Goal: Information Seeking & Learning: Find specific page/section

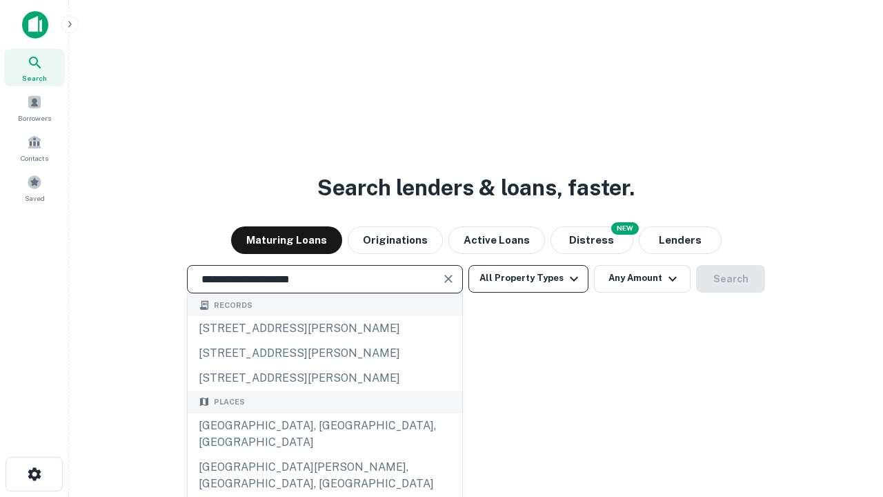
click at [324, 455] on div "[GEOGRAPHIC_DATA], [GEOGRAPHIC_DATA], [GEOGRAPHIC_DATA]" at bounding box center [325, 433] width 275 height 41
click at [528, 278] on button "All Property Types" at bounding box center [528, 279] width 120 height 28
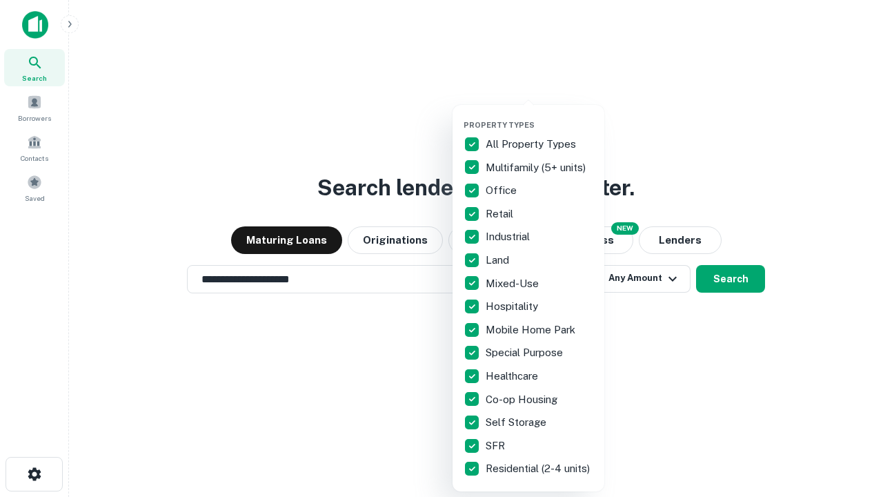
type input "**********"
click at [539, 116] on button "button" at bounding box center [540, 116] width 152 height 1
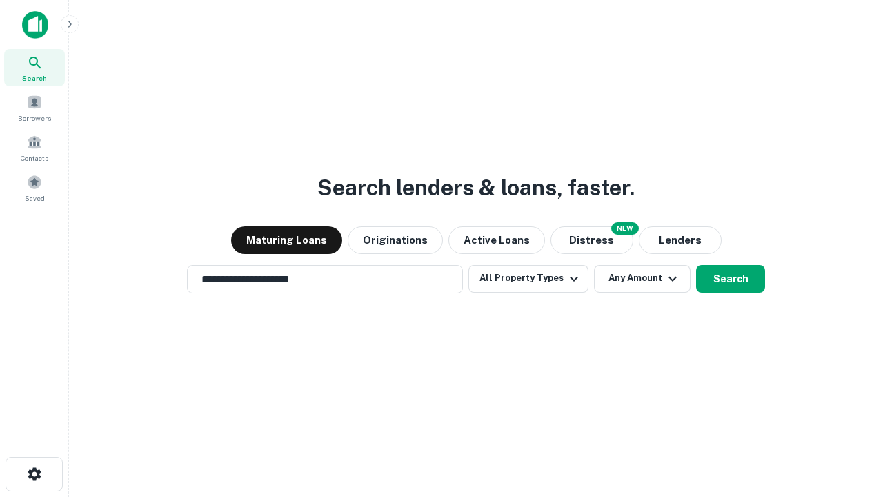
scroll to position [21, 0]
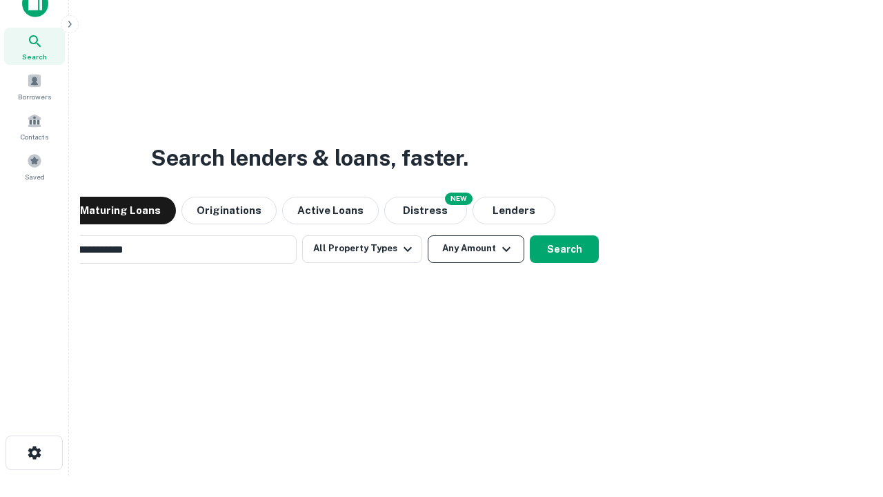
click at [428, 235] on button "Any Amount" at bounding box center [476, 249] width 97 height 28
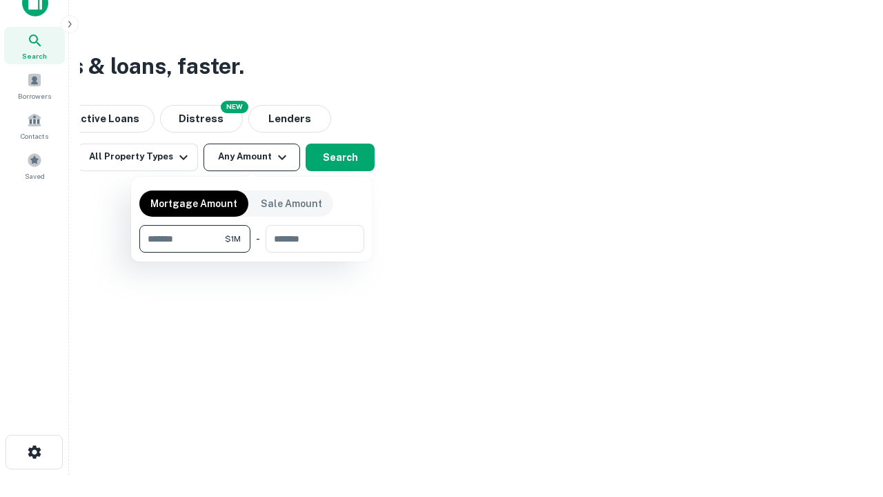
type input "*******"
click at [252, 252] on button "button" at bounding box center [251, 252] width 225 height 1
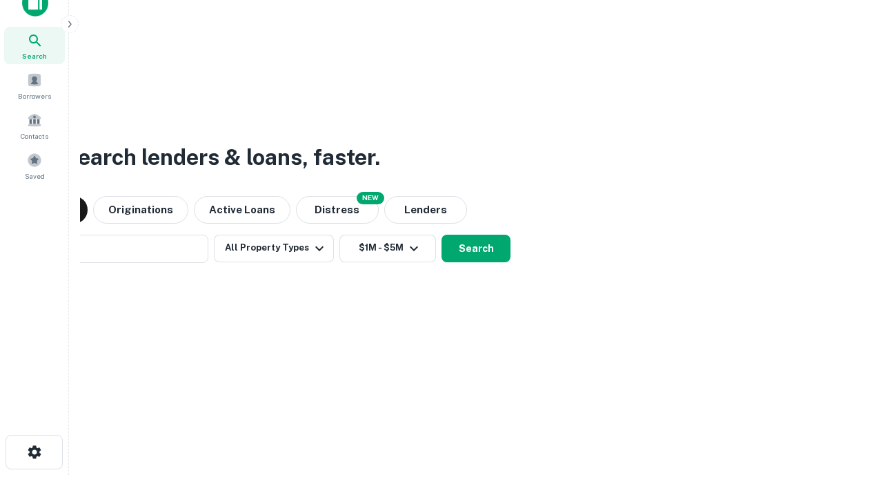
scroll to position [21, 0]
click at [442, 235] on button "Search" at bounding box center [476, 249] width 69 height 28
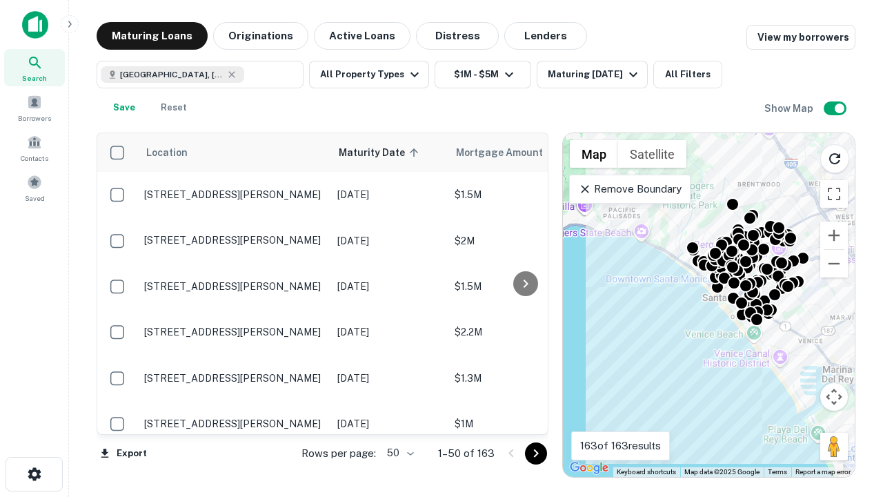
click at [398, 453] on body "Search Borrowers Contacts Saved Maturing Loans Originations Active Loans Distre…" at bounding box center [441, 248] width 883 height 497
click at [399, 418] on li "25" at bounding box center [399, 418] width 40 height 25
click at [535, 453] on icon "Go to next page" at bounding box center [536, 453] width 17 height 17
